Goal: Use online tool/utility: Utilize a website feature to perform a specific function

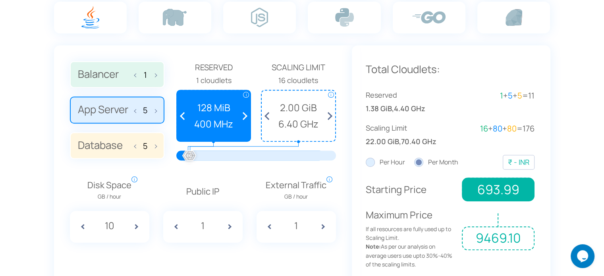
scroll to position [567, 0]
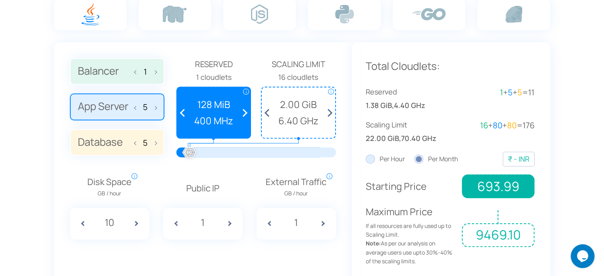
click at [577, 199] on section "Estimate Your Monthly Costs Price depend on region** 1 5 5 Reserved i i" at bounding box center [302, 108] width 604 height 403
click at [135, 108] on span at bounding box center [138, 106] width 6 height 17
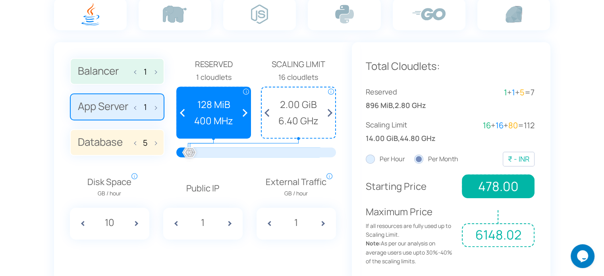
click at [135, 108] on span at bounding box center [138, 106] width 6 height 17
type input "0"
click at [135, 140] on span at bounding box center [138, 142] width 6 height 17
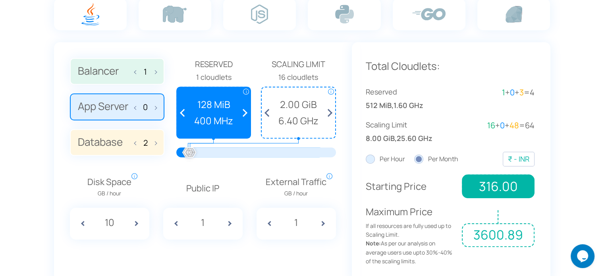
click at [135, 140] on span at bounding box center [138, 142] width 6 height 17
type input "0"
click at [159, 104] on label "App Server 0" at bounding box center [117, 106] width 95 height 27
click at [0, 0] on input "App Server 0" at bounding box center [0, 0] width 0 height 0
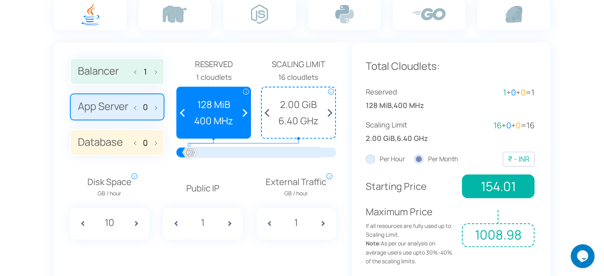
click at [154, 105] on span at bounding box center [154, 106] width 6 height 17
type input "1"
click at [157, 141] on label "Database 0" at bounding box center [117, 142] width 95 height 27
click at [0, 0] on input "Database 0" at bounding box center [0, 0] width 0 height 0
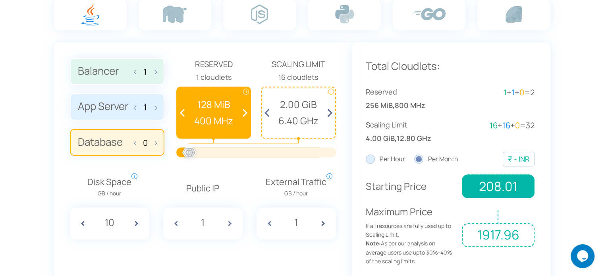
click at [156, 141] on span at bounding box center [154, 142] width 6 height 17
type input "1"
click at [270, 112] on span at bounding box center [269, 112] width 15 height 50
click at [268, 112] on span at bounding box center [269, 112] width 15 height 50
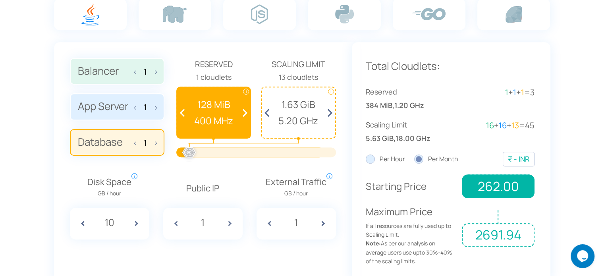
click at [268, 112] on span at bounding box center [269, 112] width 15 height 50
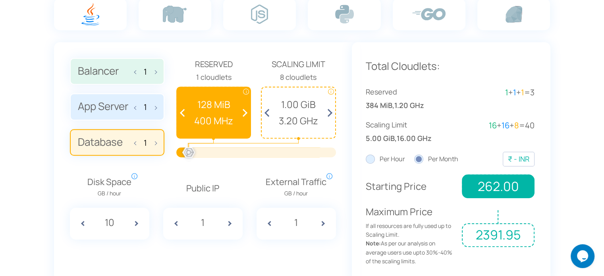
click at [268, 112] on span at bounding box center [269, 112] width 15 height 50
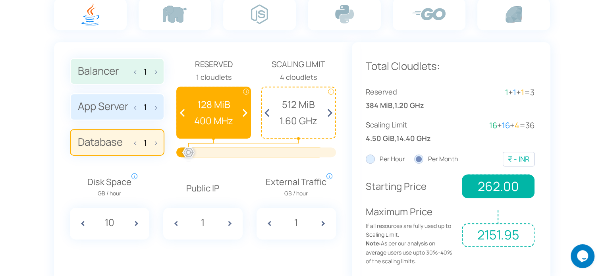
click at [268, 112] on span at bounding box center [269, 112] width 15 height 50
click at [330, 109] on span at bounding box center [328, 112] width 15 height 50
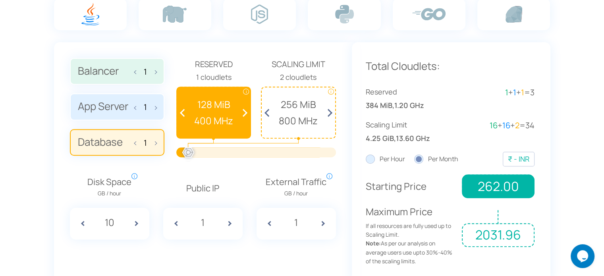
click at [330, 111] on span at bounding box center [328, 112] width 15 height 50
click at [268, 110] on span at bounding box center [269, 112] width 15 height 50
click at [330, 109] on span at bounding box center [328, 112] width 15 height 50
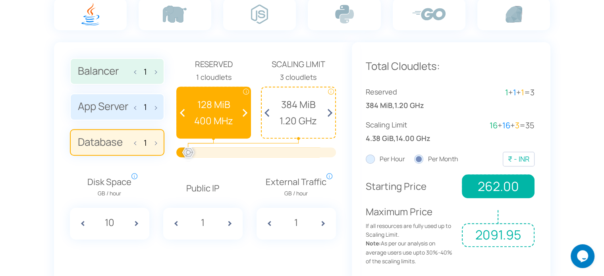
click at [330, 109] on span at bounding box center [328, 112] width 15 height 50
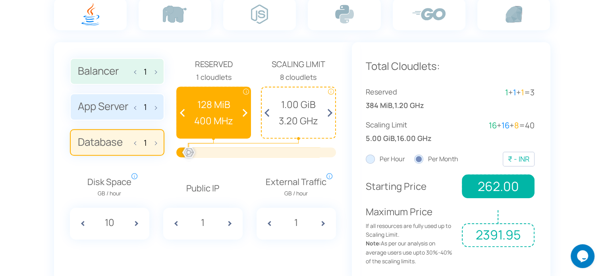
click at [330, 109] on span at bounding box center [328, 112] width 15 height 50
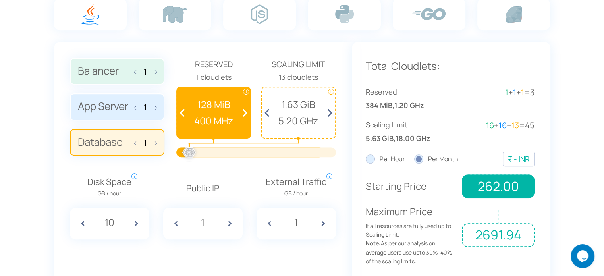
click at [330, 109] on span at bounding box center [328, 112] width 15 height 50
click at [157, 106] on label "App Server 1" at bounding box center [117, 106] width 95 height 27
click at [0, 0] on input "App Server 1" at bounding box center [0, 0] width 0 height 0
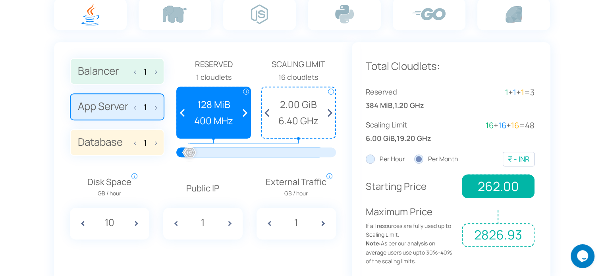
click at [157, 106] on label "App Server 1" at bounding box center [117, 106] width 95 height 27
click at [0, 0] on input "App Server 1" at bounding box center [0, 0] width 0 height 0
click at [157, 106] on label "App Server 1" at bounding box center [117, 106] width 95 height 27
click at [0, 0] on input "App Server 1" at bounding box center [0, 0] width 0 height 0
click at [157, 106] on label "App Server 1" at bounding box center [117, 106] width 95 height 27
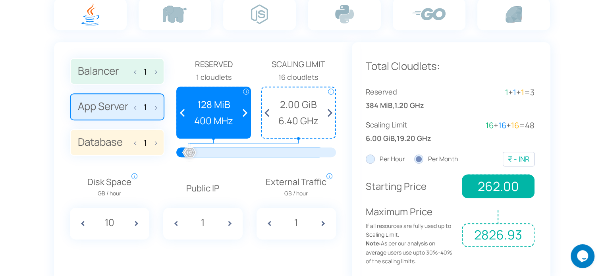
click at [0, 0] on input "App Server 1" at bounding box center [0, 0] width 0 height 0
click at [157, 106] on label "App Server 1" at bounding box center [117, 106] width 95 height 27
click at [0, 0] on input "App Server 1" at bounding box center [0, 0] width 0 height 0
click at [156, 106] on span at bounding box center [154, 106] width 6 height 17
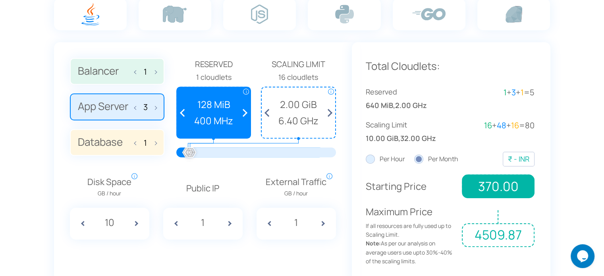
click at [156, 106] on span at bounding box center [154, 106] width 6 height 17
type input "5"
click at [155, 140] on span at bounding box center [154, 142] width 6 height 17
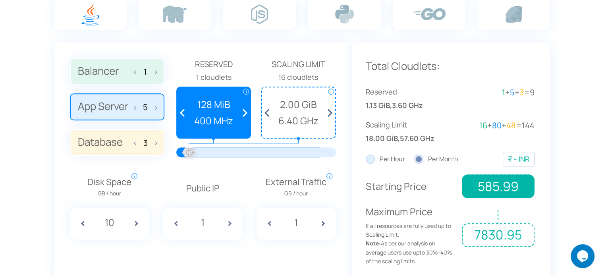
click at [155, 140] on span at bounding box center [154, 142] width 6 height 17
type input "5"
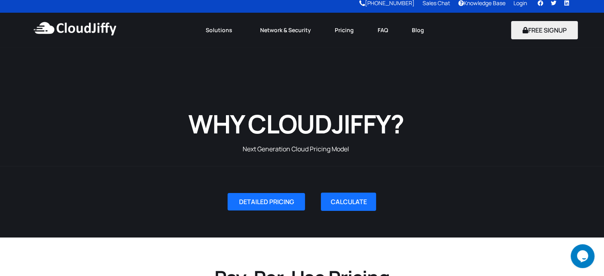
scroll to position [0, 0]
